Goal: Task Accomplishment & Management: Manage account settings

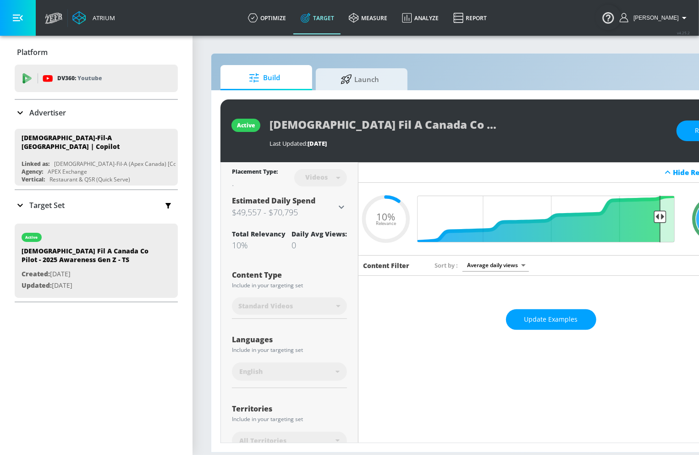
click at [21, 200] on icon at bounding box center [20, 205] width 11 height 11
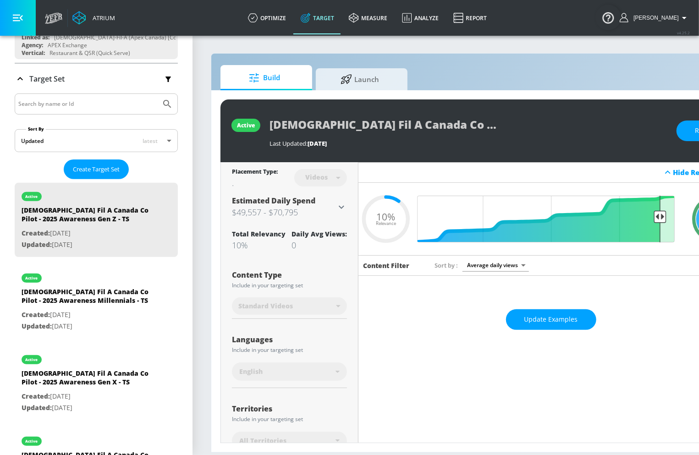
scroll to position [52, 0]
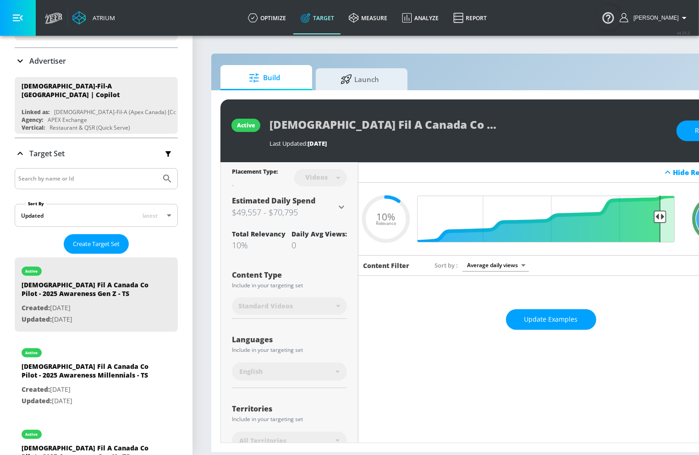
click at [55, 181] on div at bounding box center [96, 178] width 163 height 21
click at [62, 174] on input "Search by name or Id" at bounding box center [87, 179] width 139 height 12
type input "CT"
click at [157, 169] on button "Submit Search" at bounding box center [167, 179] width 20 height 20
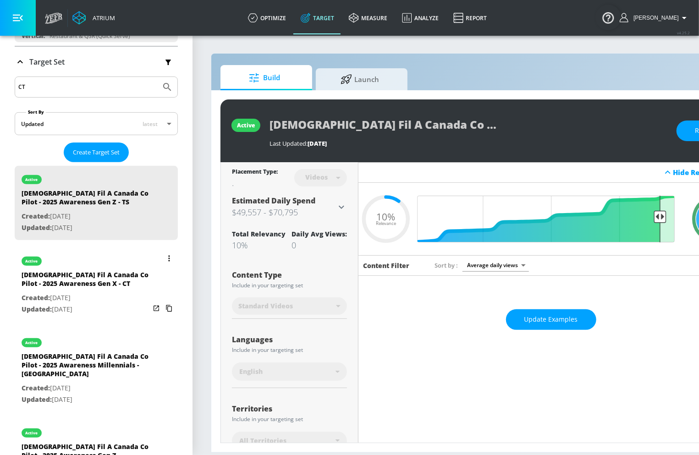
scroll to position [173, 0]
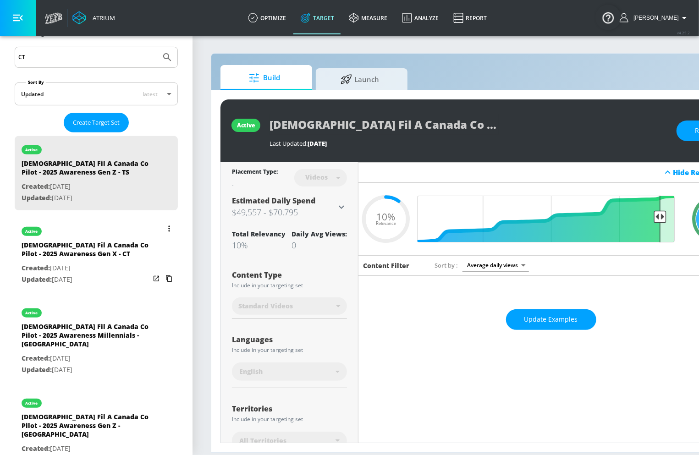
click at [170, 222] on button "list of Target Set" at bounding box center [169, 228] width 13 height 13
click at [44, 255] on div at bounding box center [349, 227] width 699 height 455
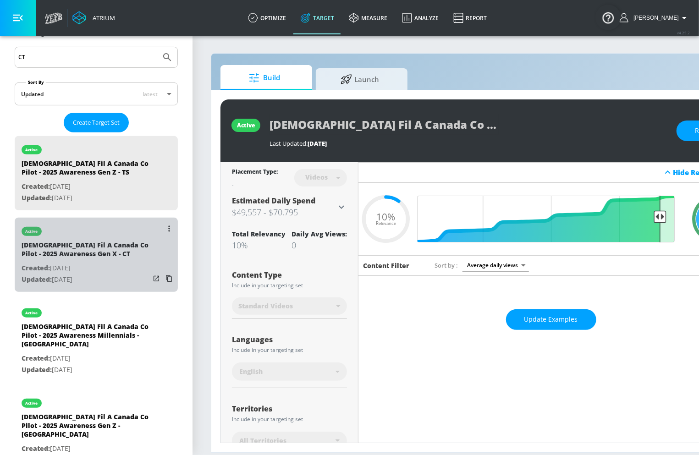
click at [87, 232] on div "active" at bounding box center [86, 229] width 128 height 23
type input "Chick Fil A Canada Co Pilot - 2025 Awareness Gen X - CT"
type input "channels"
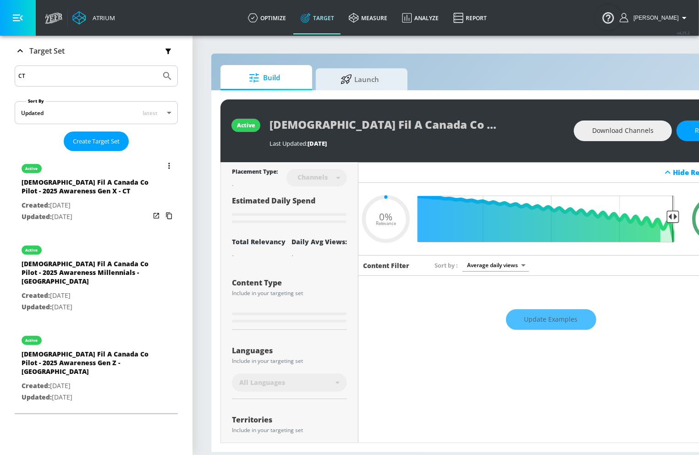
scroll to position [92, 0]
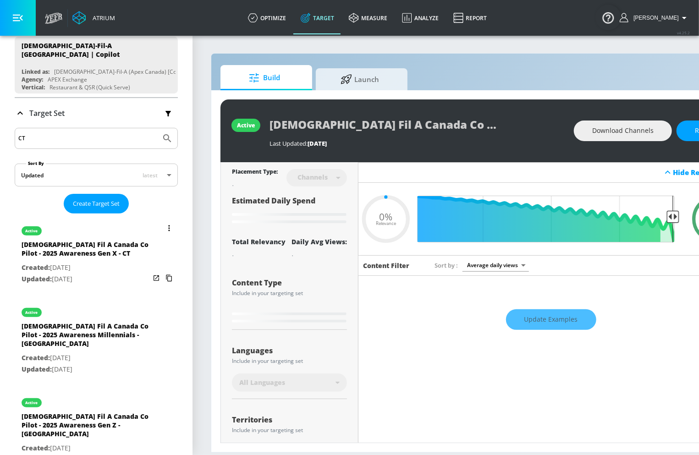
click at [170, 273] on icon "list of Target Set" at bounding box center [169, 278] width 15 height 15
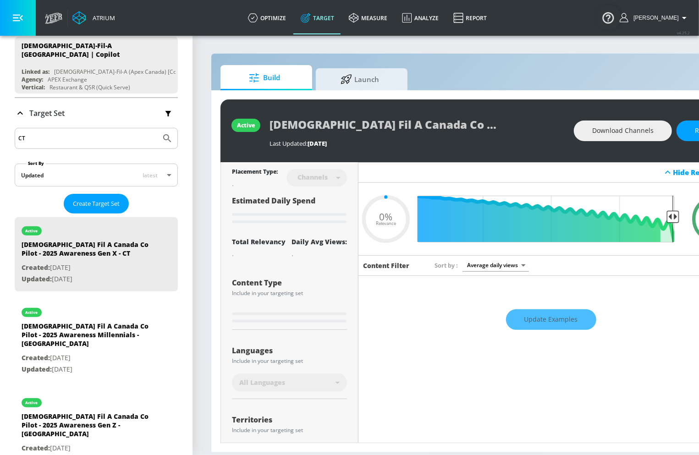
type input "0.24"
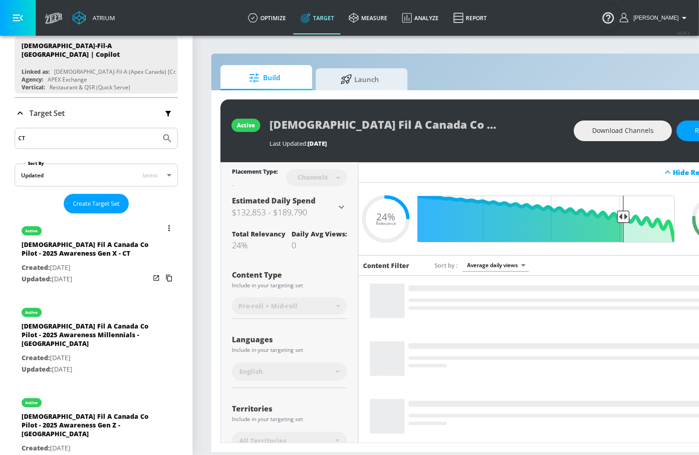
click at [121, 334] on div "Chick Fil A Canada Co Pilot - 2025 Awareness Millennials - CT" at bounding box center [86, 337] width 128 height 31
type input "Chick Fil A Canada Co Pilot - 2025 Awareness Millennials - CT"
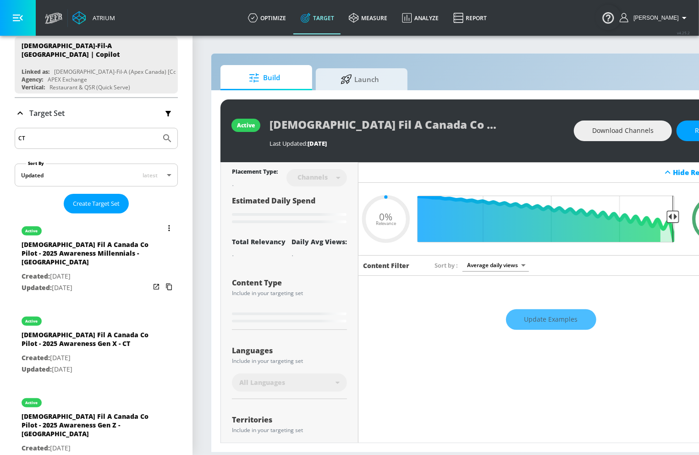
click at [170, 280] on icon "list of Target Set" at bounding box center [169, 287] width 15 height 15
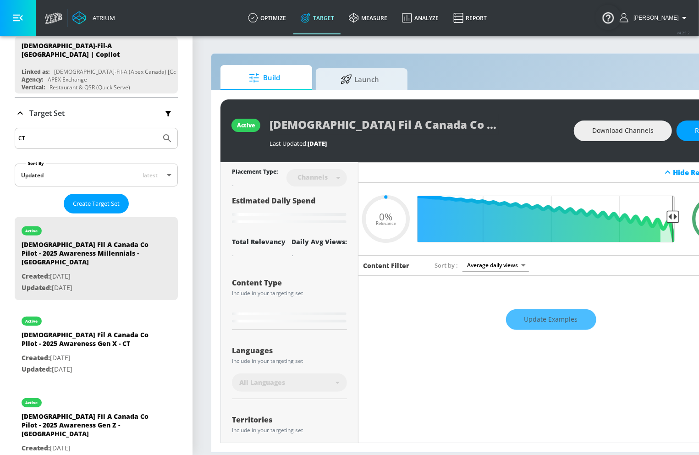
type input "0.24"
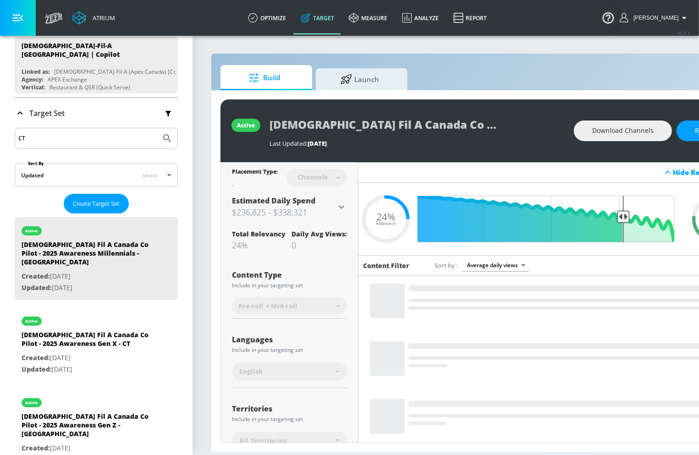
scroll to position [129, 0]
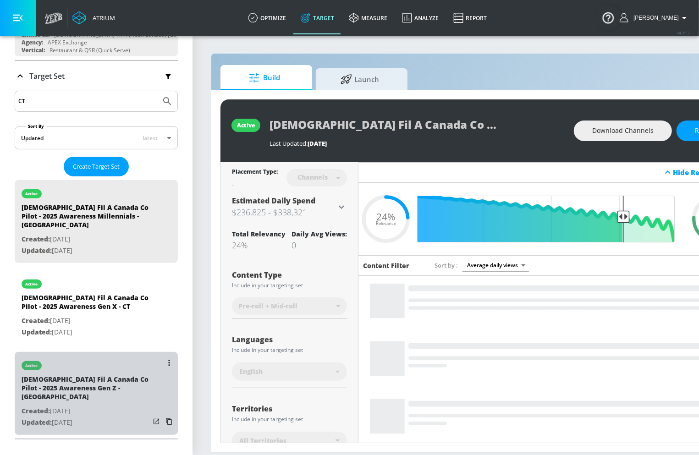
click at [111, 406] on p "Created: Jun. 30, 2025" at bounding box center [86, 411] width 128 height 11
type input "Chick Fil A Canada Co Pilot - 2025 Awareness Gen Z - CT"
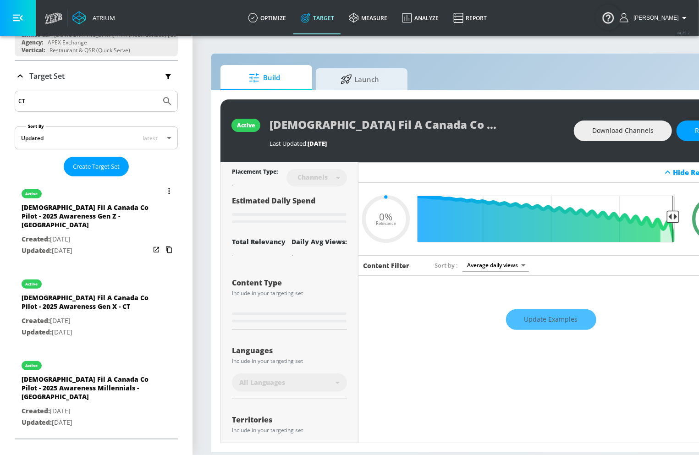
click at [169, 243] on icon "list of Target Set" at bounding box center [169, 250] width 15 height 15
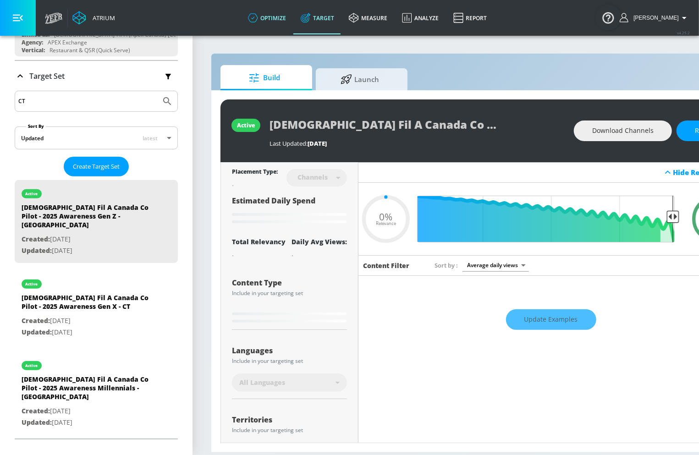
type input "0.24"
